Goal: Check status: Check status

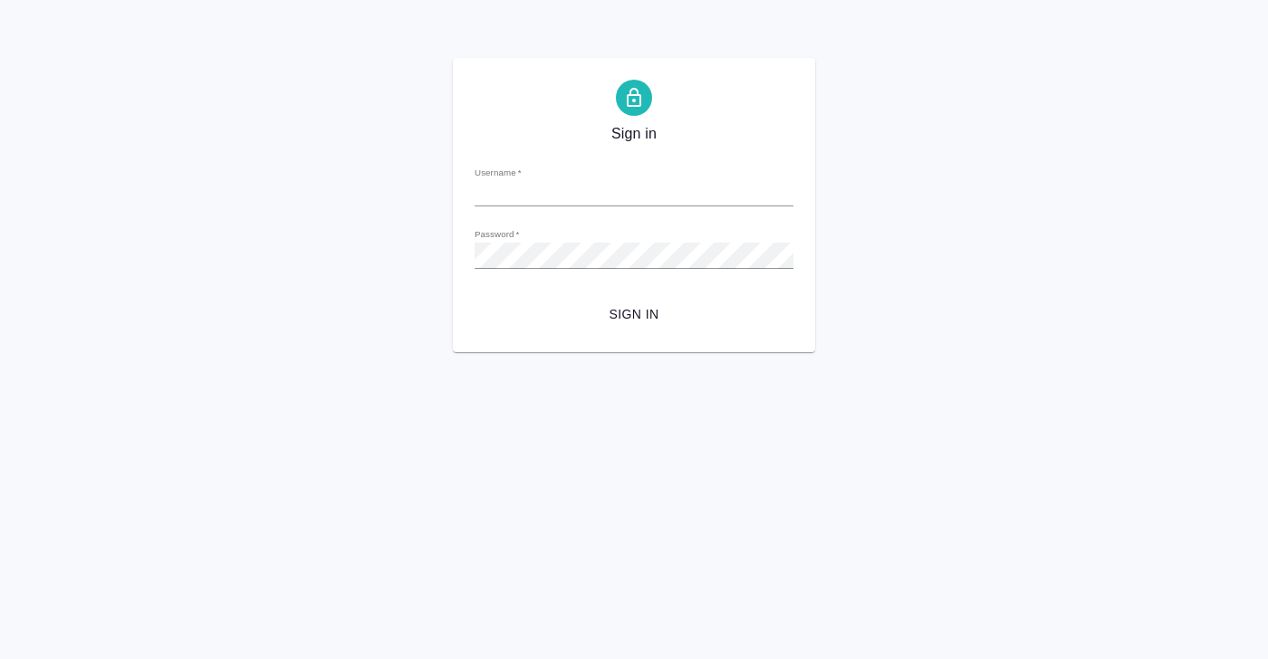
type input "[PERSON_NAME][EMAIL_ADDRESS][DOMAIN_NAME]"
click at [636, 320] on span "Sign in" at bounding box center [634, 314] width 290 height 23
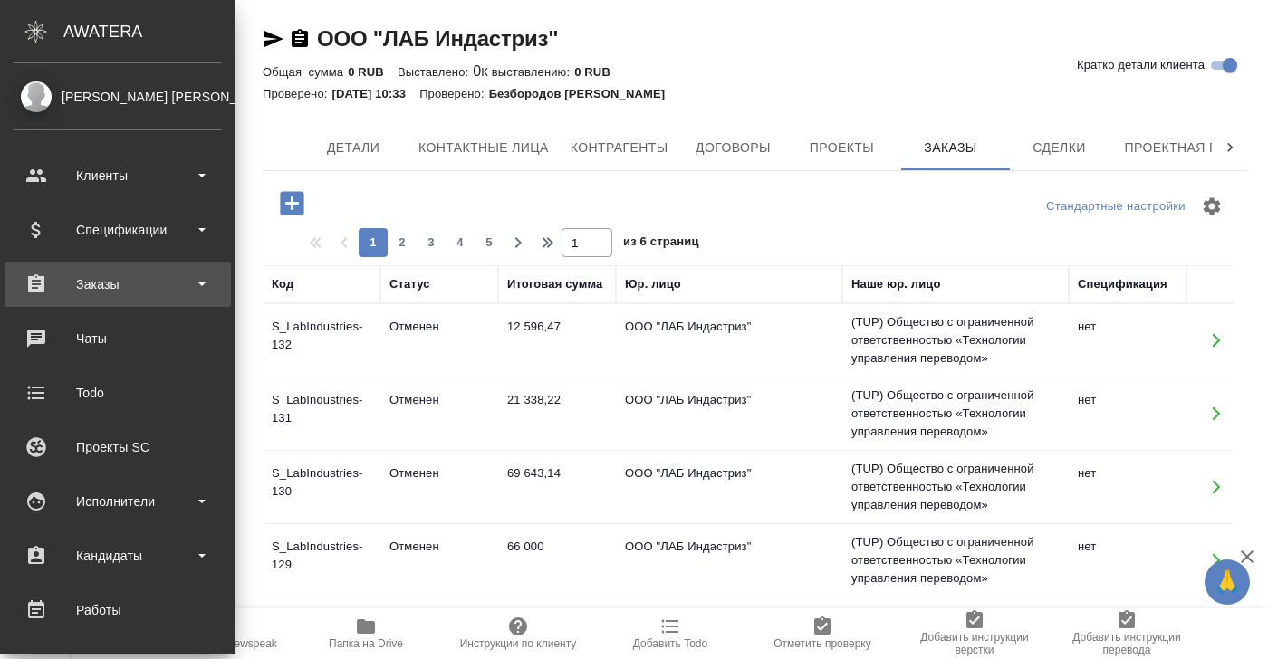
click at [103, 283] on div "Заказы" at bounding box center [118, 284] width 208 height 27
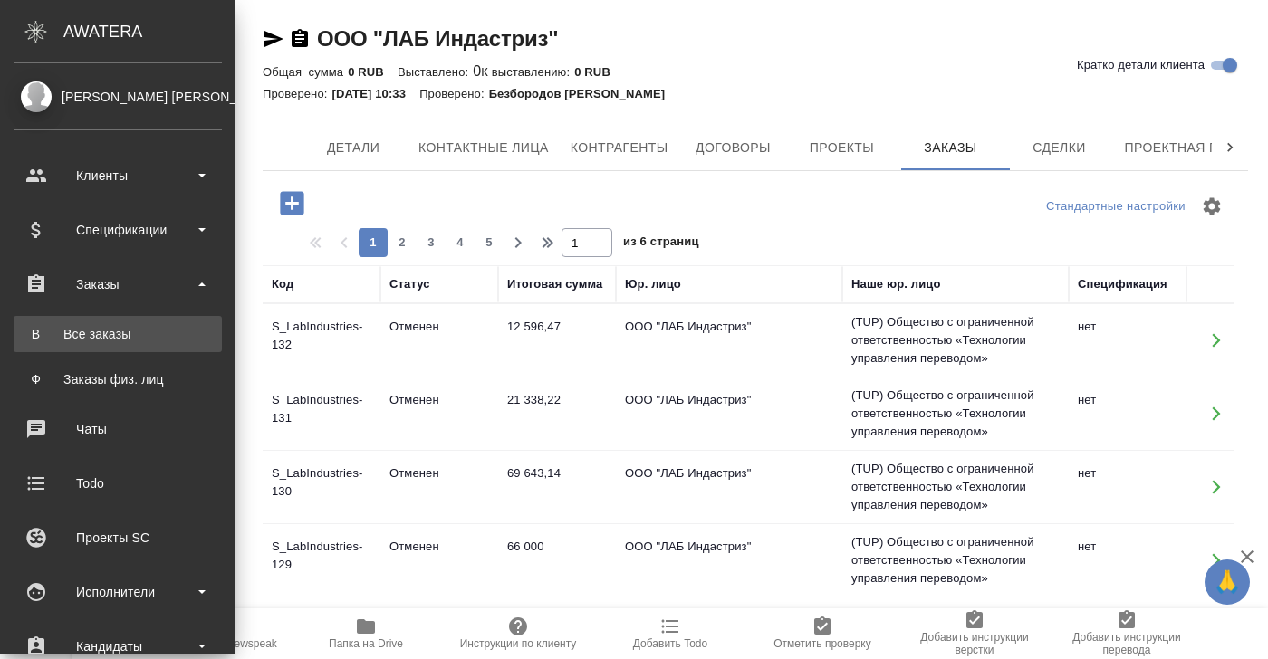
click at [106, 327] on div "Все заказы" at bounding box center [118, 334] width 190 height 18
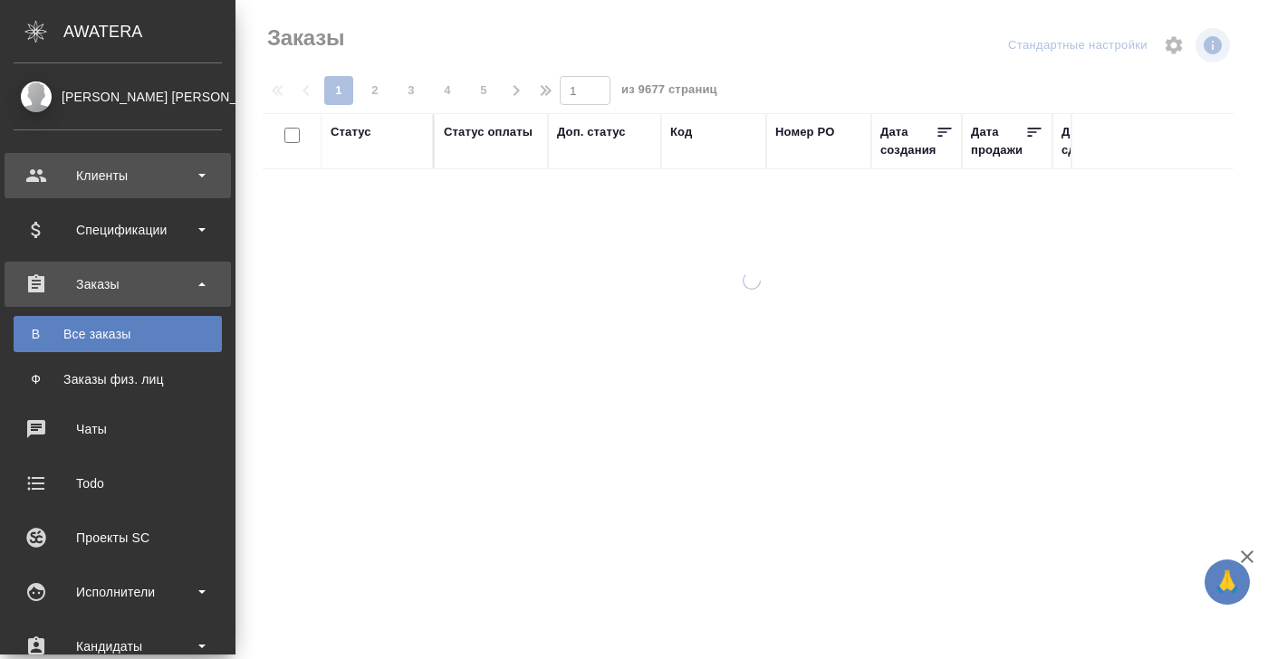
click at [45, 228] on div "Спецификации" at bounding box center [118, 229] width 208 height 27
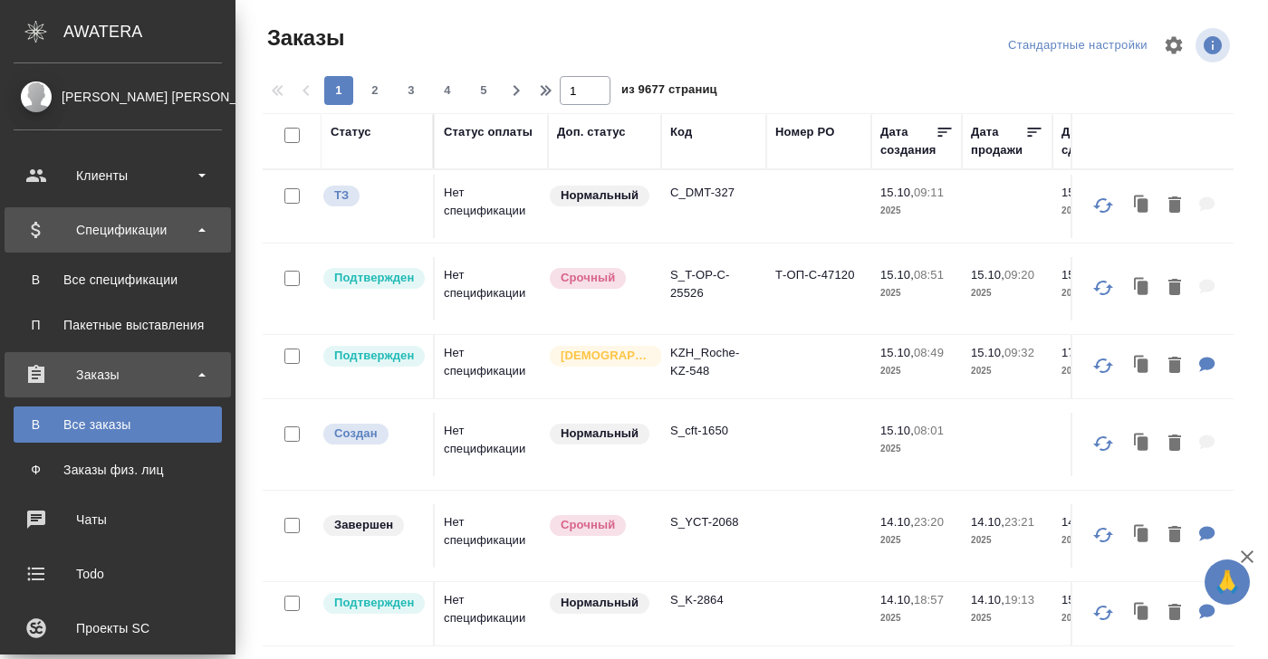
click at [113, 235] on div "Спецификации" at bounding box center [118, 229] width 208 height 27
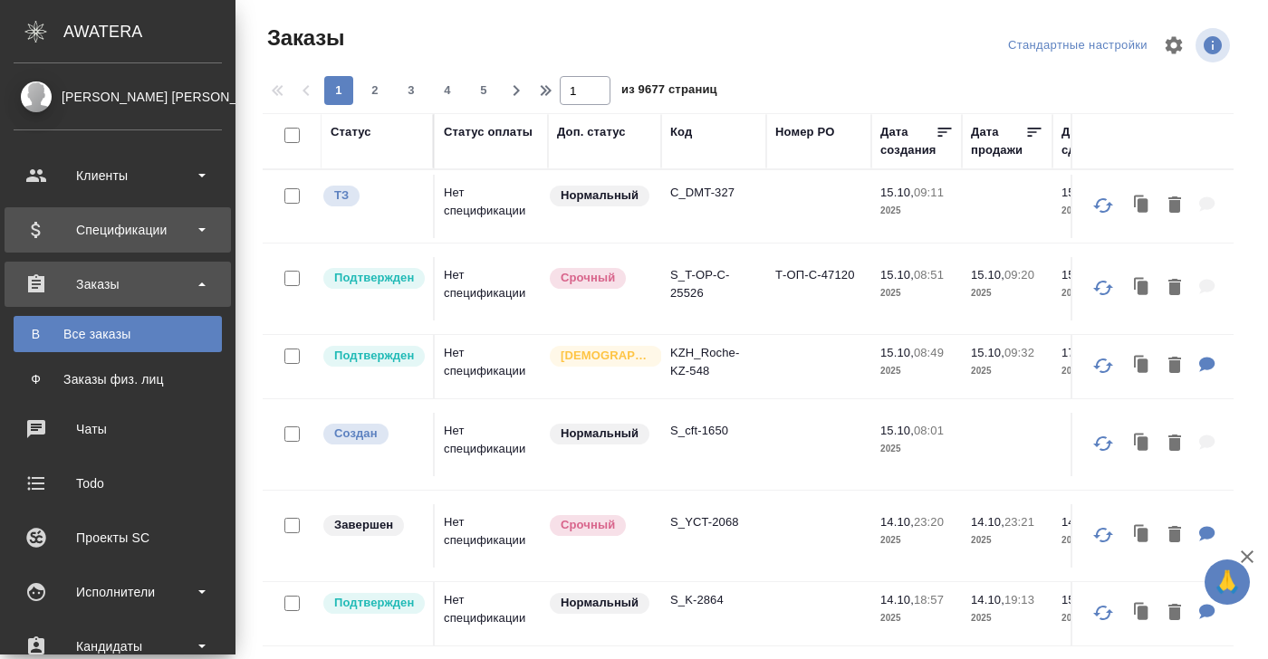
click at [113, 230] on div "Спецификации" at bounding box center [118, 229] width 208 height 27
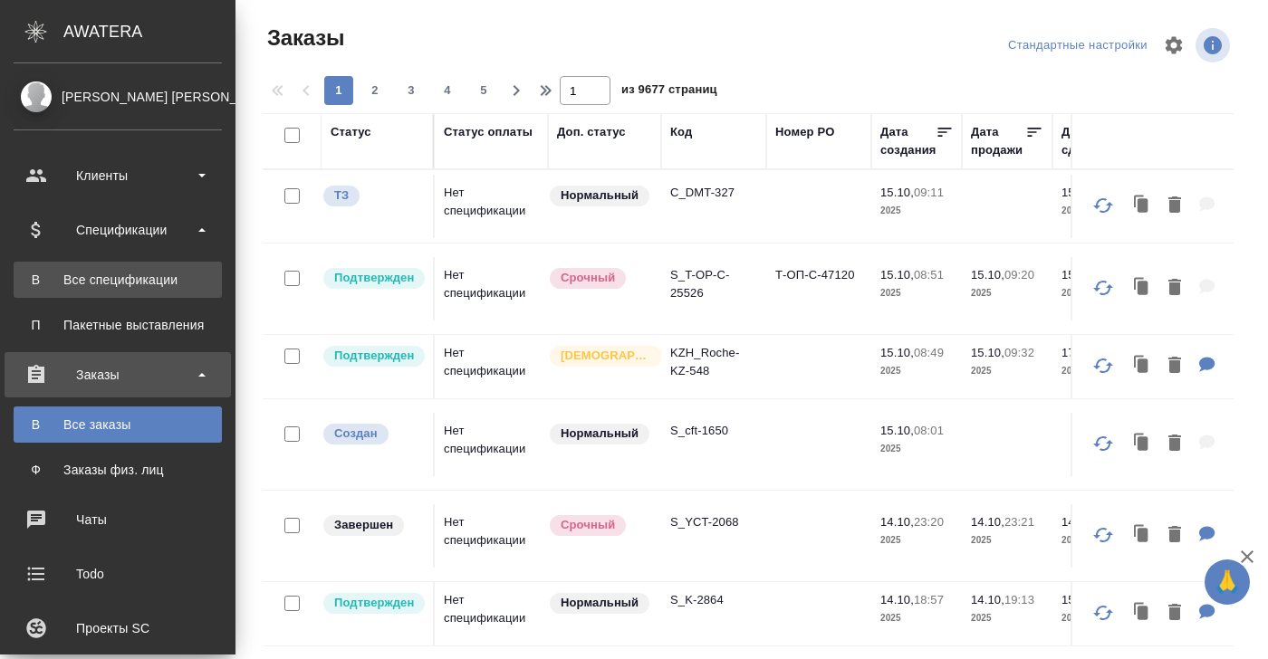
click at [110, 275] on div "Все спецификации" at bounding box center [118, 280] width 190 height 18
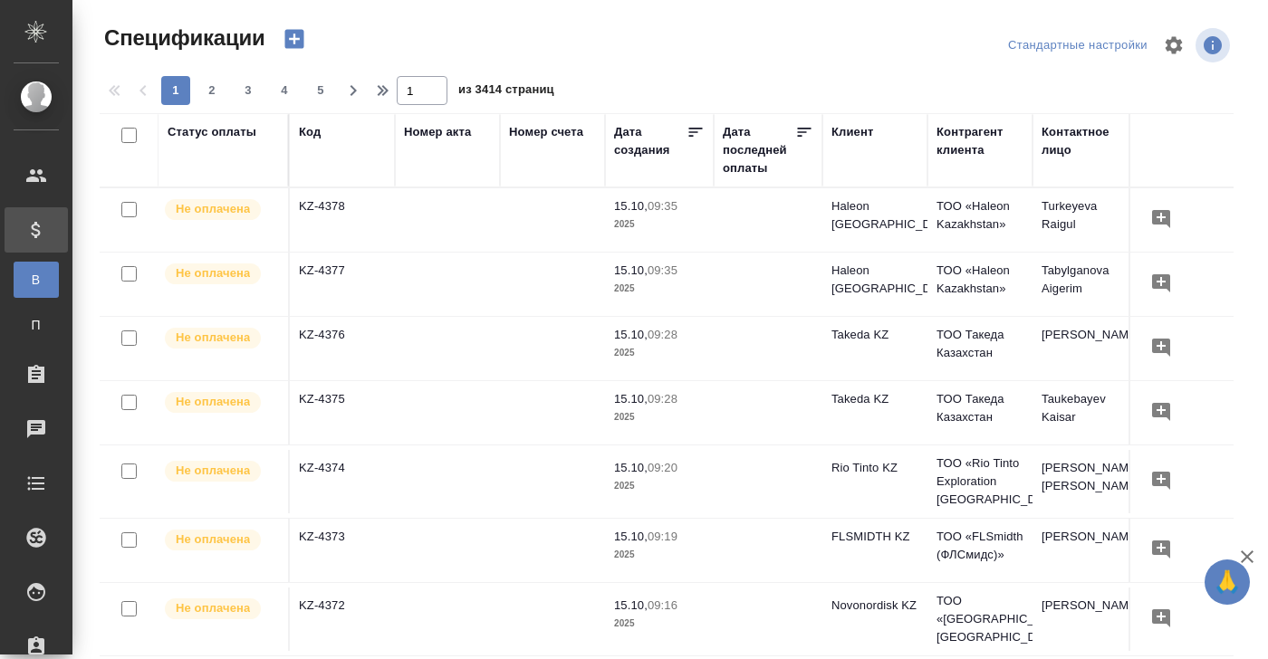
click at [328, 210] on td "KZ-4378" at bounding box center [342, 219] width 105 height 63
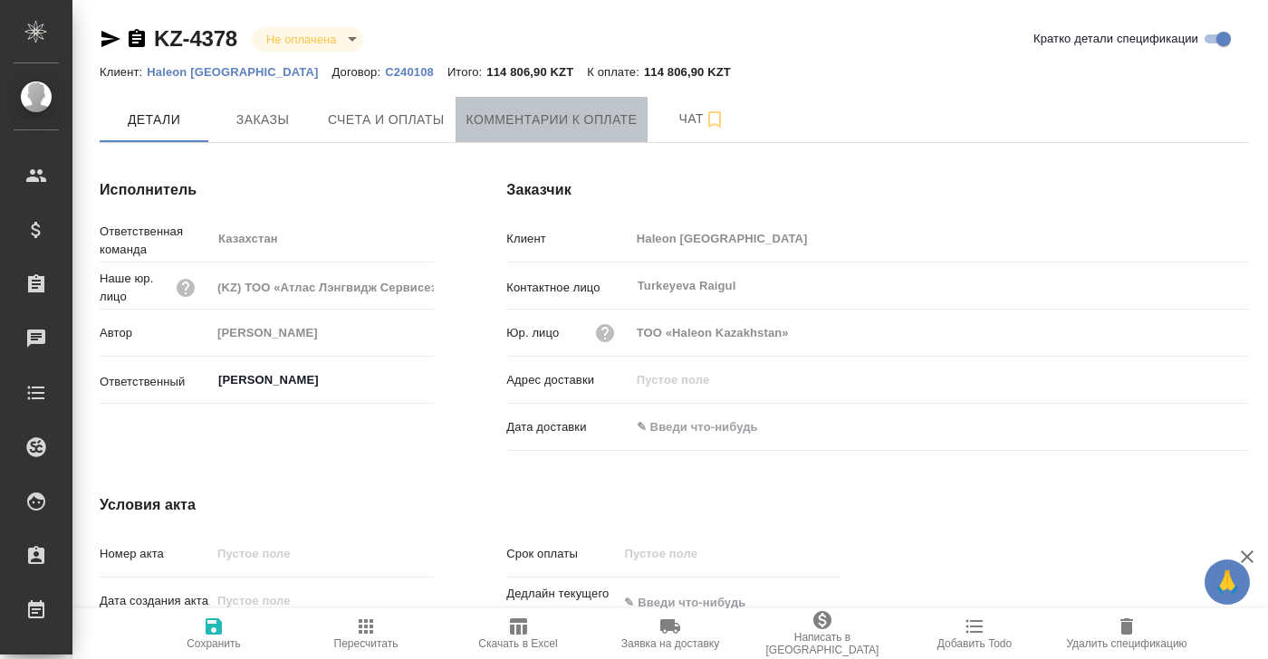
click at [587, 121] on span "Комментарии к оплате" at bounding box center [551, 120] width 171 height 23
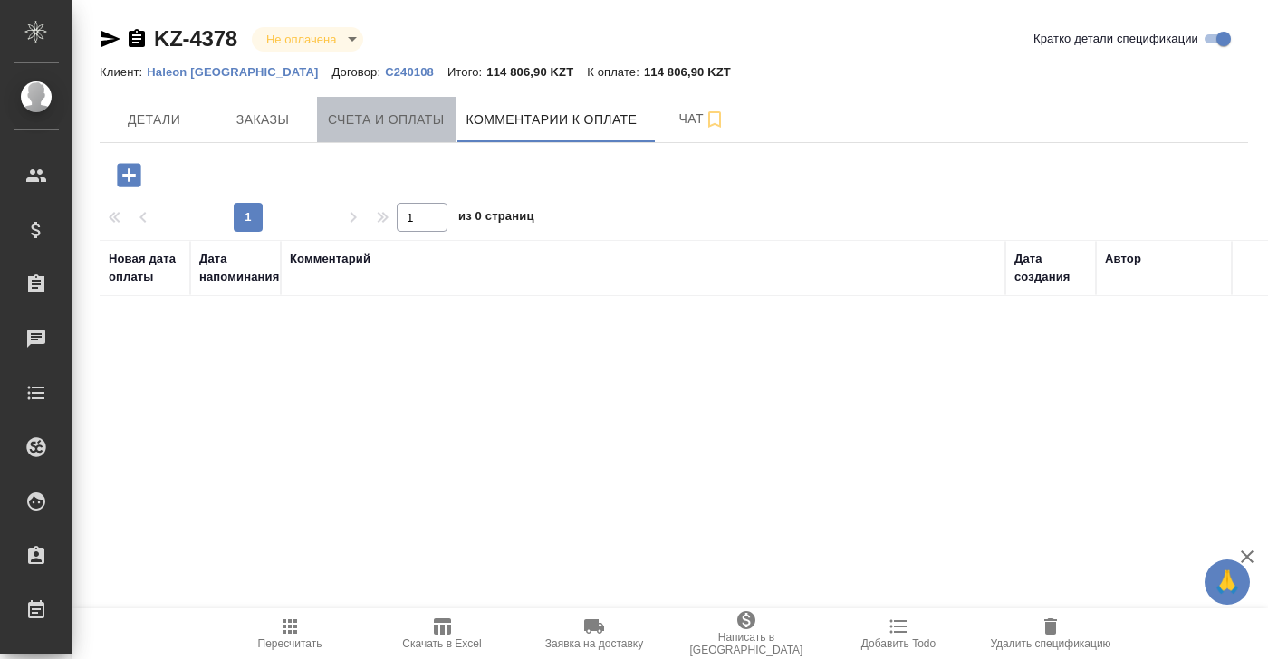
click at [408, 120] on span "Счета и оплаты" at bounding box center [386, 120] width 117 height 23
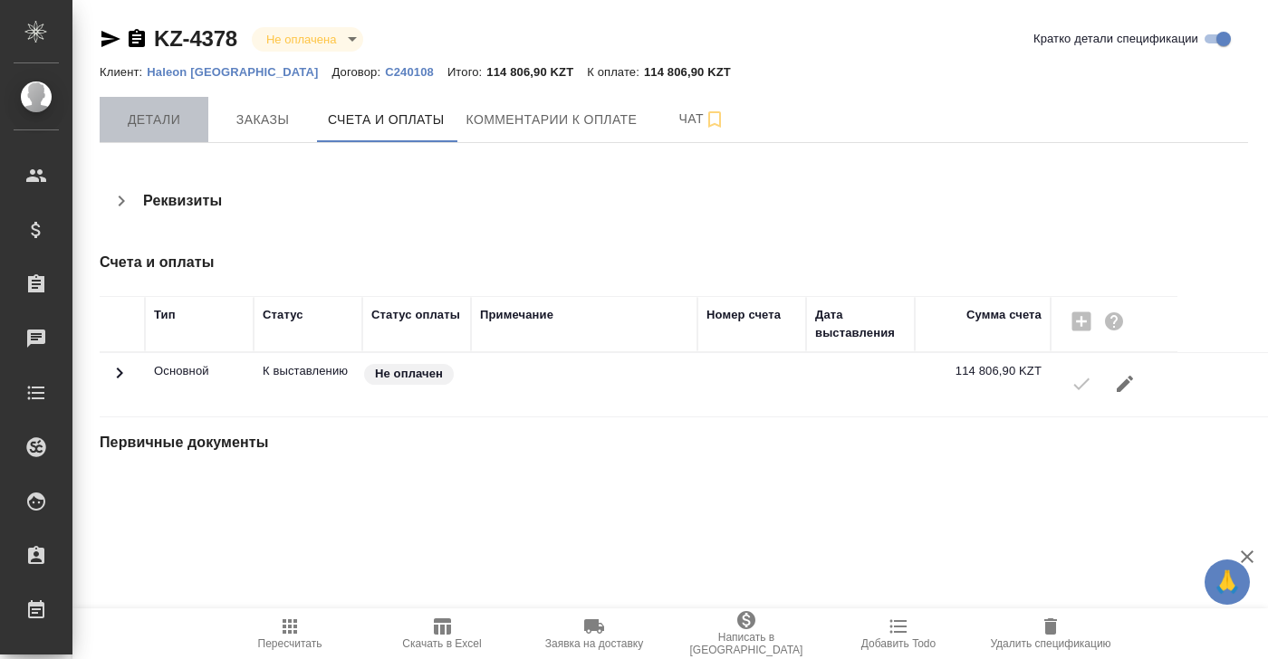
click at [163, 120] on span "Детали" at bounding box center [153, 120] width 87 height 23
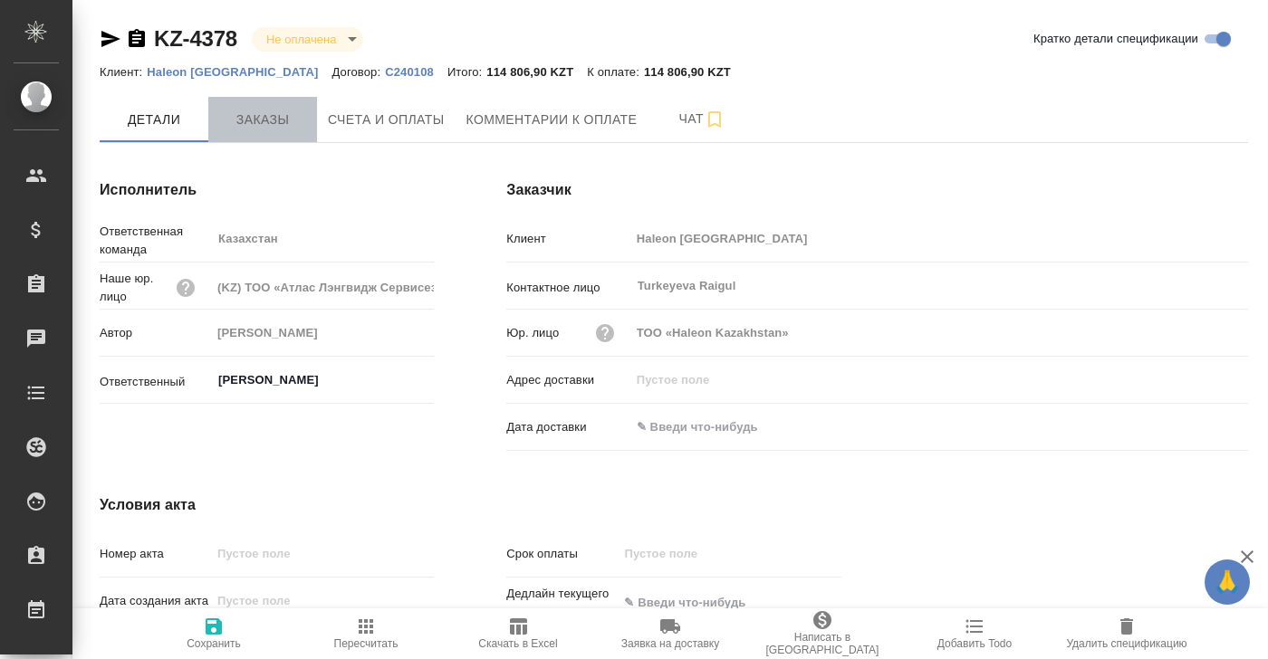
click at [257, 117] on span "Заказы" at bounding box center [262, 120] width 87 height 23
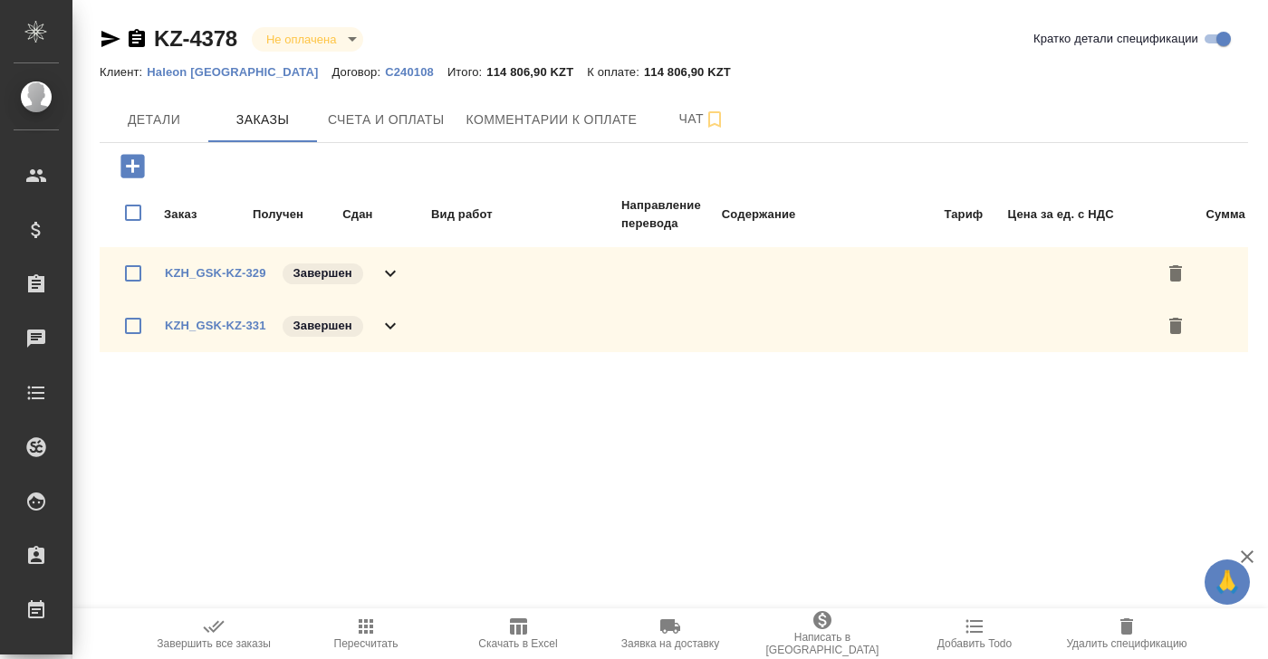
click at [377, 120] on span "Счета и оплаты" at bounding box center [386, 120] width 117 height 23
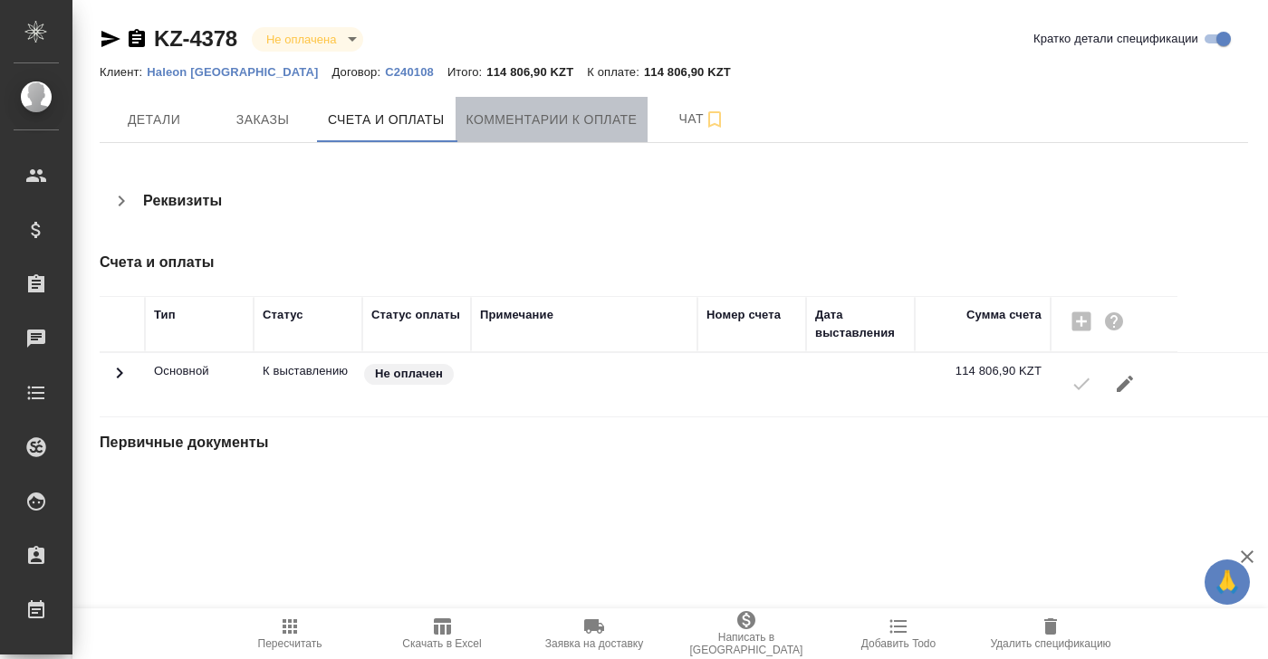
click at [506, 131] on button "Комментарии к оплате" at bounding box center [551, 119] width 193 height 45
